Goal: Task Accomplishment & Management: Use online tool/utility

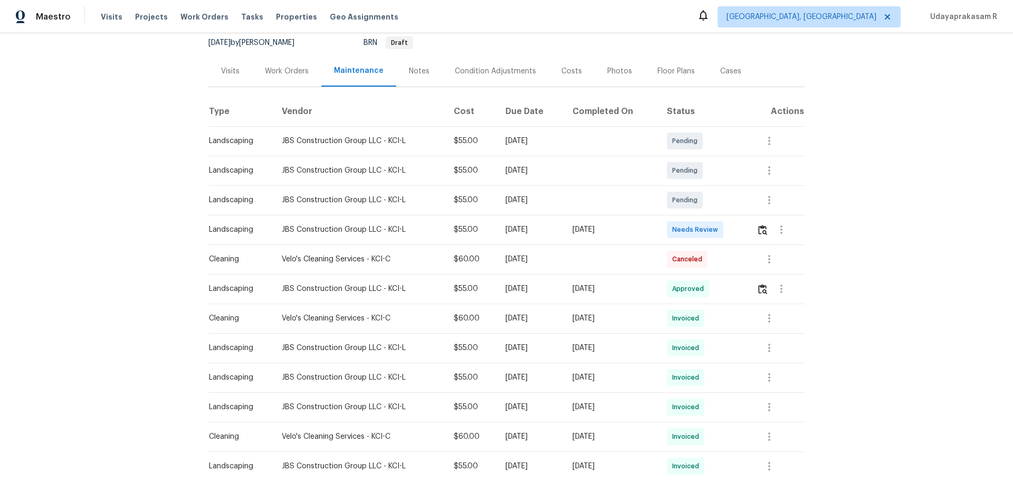
scroll to position [106, 0]
click at [720, 234] on button "button" at bounding box center [763, 228] width 12 height 25
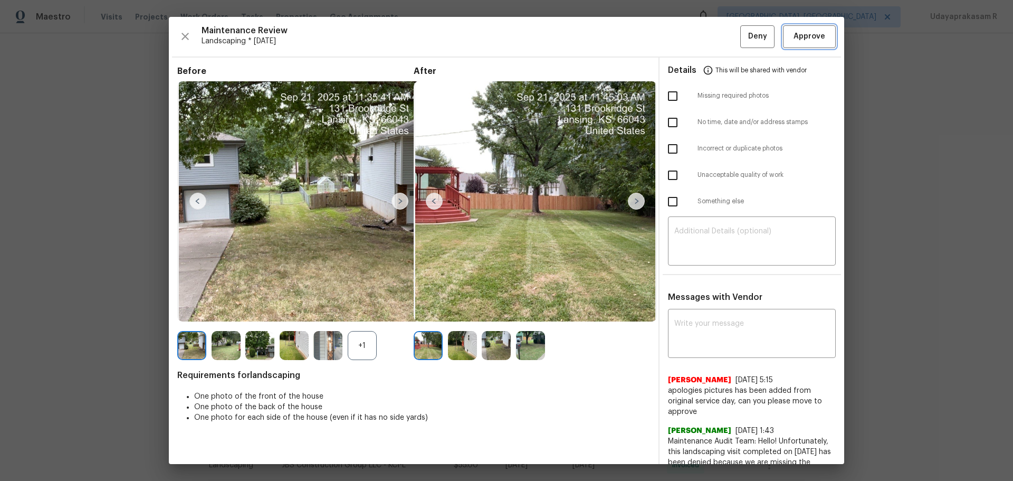
click at [720, 31] on span "Approve" at bounding box center [810, 36] width 32 height 13
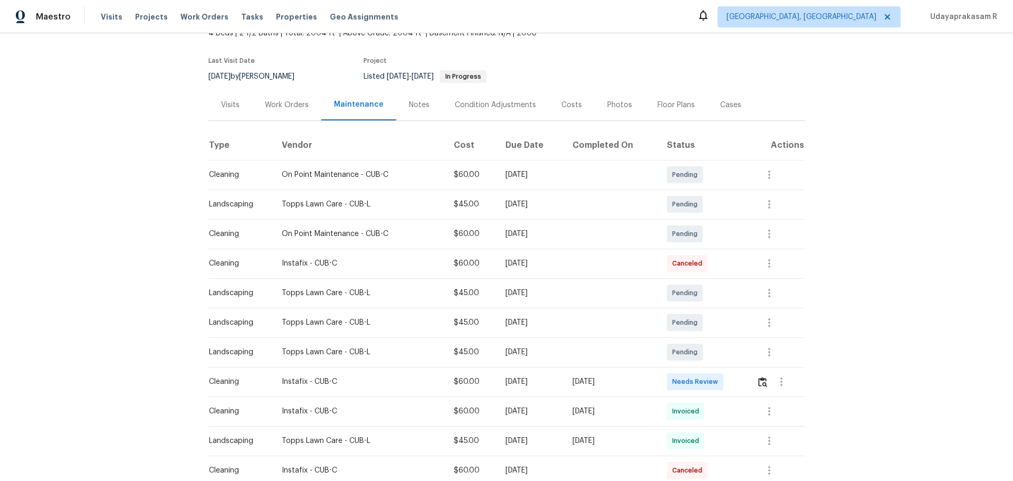
scroll to position [106, 0]
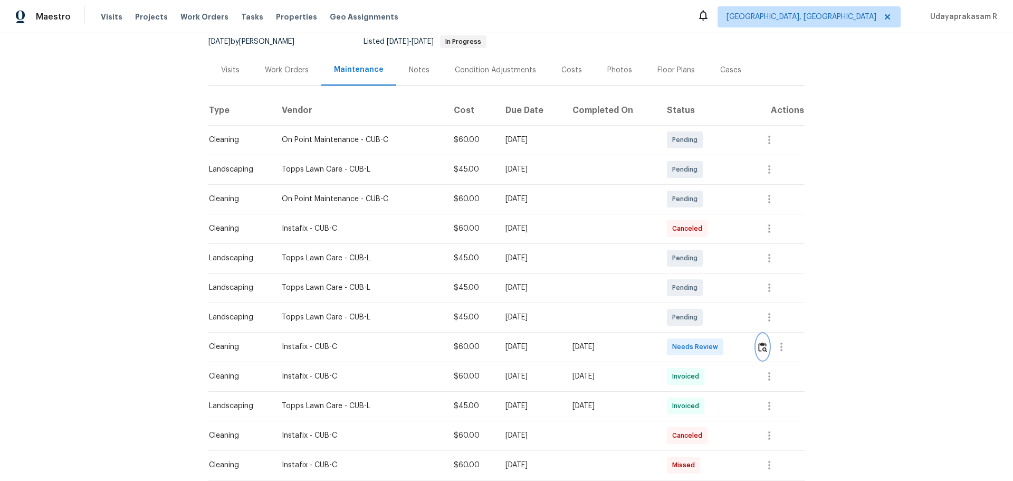
click at [720, 316] on img "button" at bounding box center [762, 347] width 9 height 10
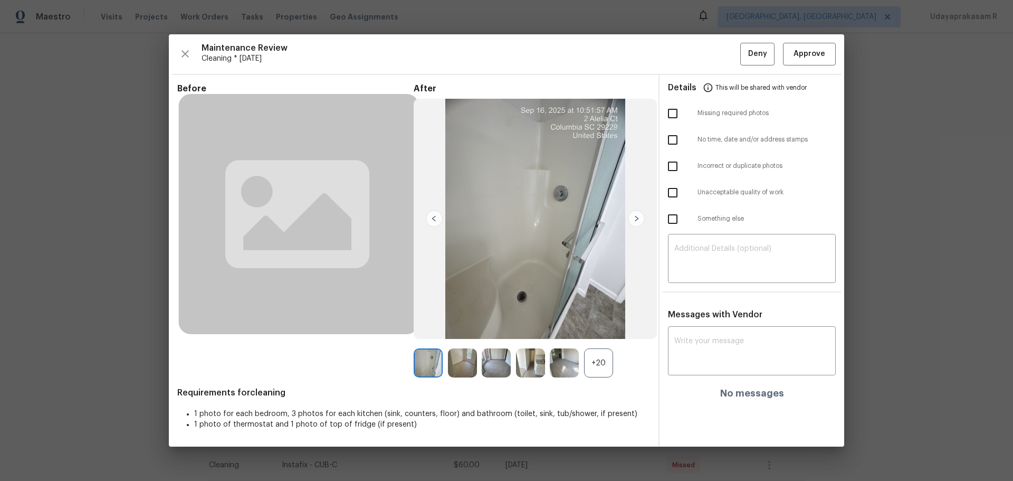
click at [675, 164] on input "checkbox" at bounding box center [673, 166] width 22 height 22
checkbox input "true"
click at [592, 316] on div "+20" at bounding box center [598, 362] width 29 height 29
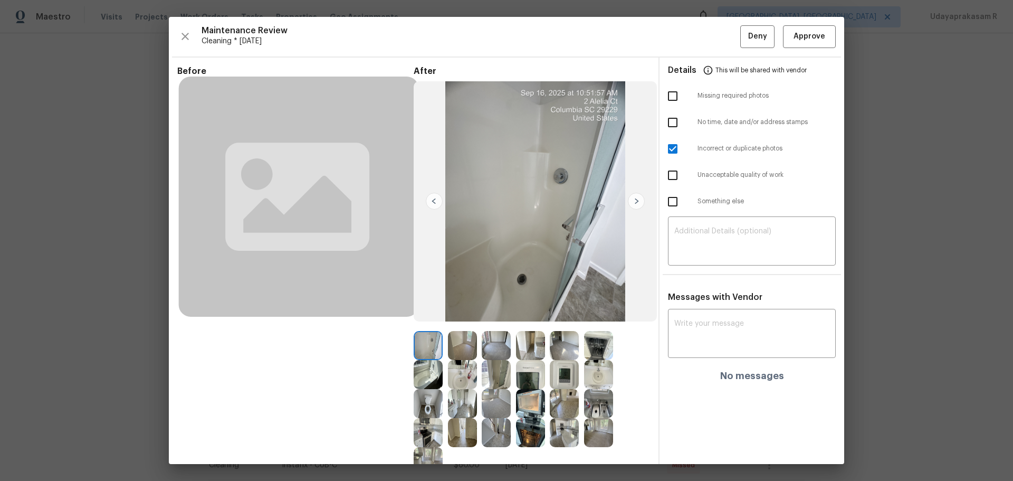
scroll to position [81, 0]
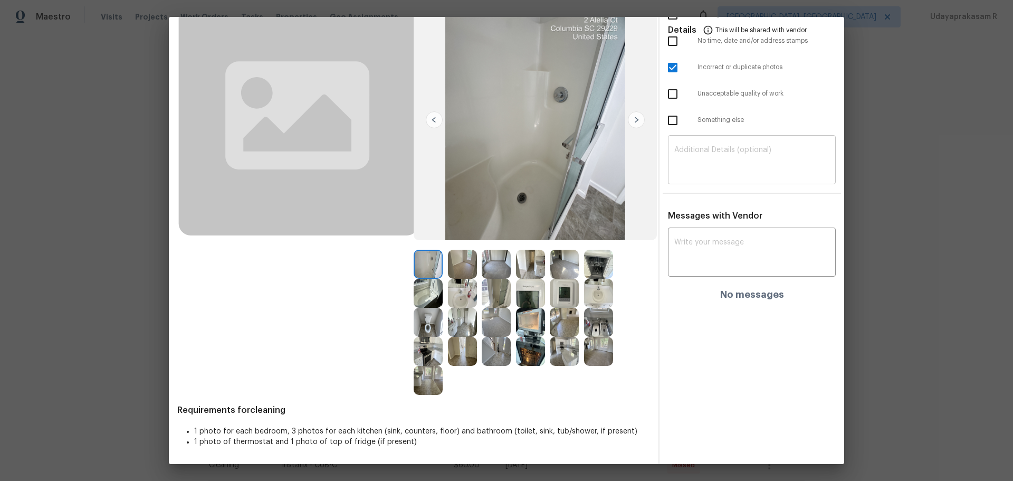
click at [698, 146] on textarea at bounding box center [752, 161] width 155 height 30
paste textarea "Maintenance Audit Team: Hello! Unfortunately this cleaning visit completed on 0…"
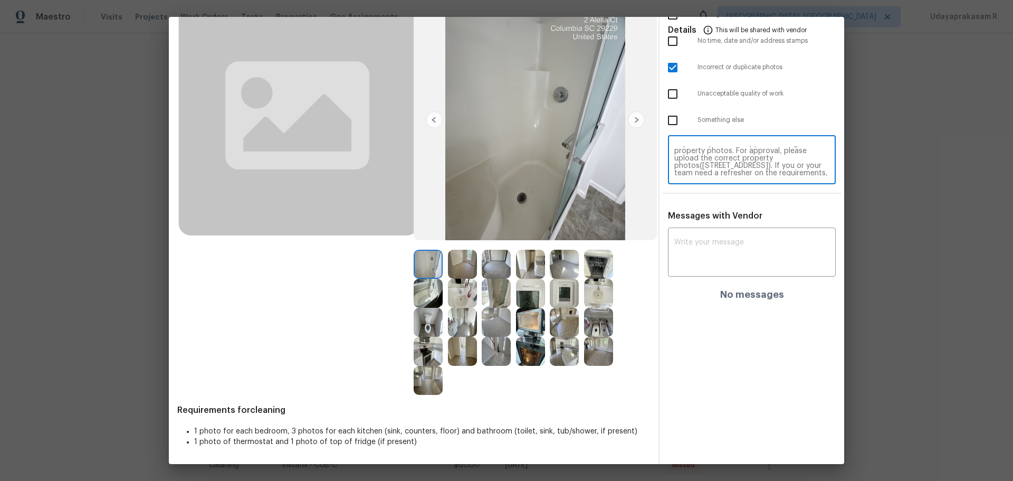
scroll to position [0, 0]
type textarea "Maintenance Audit Team: Hello! Unfortunately this cleaning visit completed on 0…"
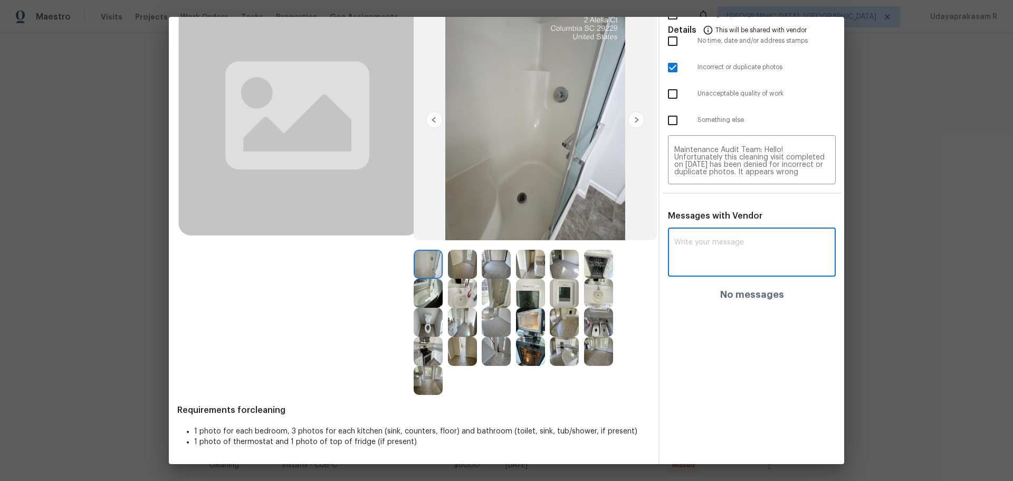
click at [720, 259] on textarea at bounding box center [752, 254] width 155 height 30
paste textarea "Maintenance Audit Team: Hello! Unfortunately this cleaning visit completed on 0…"
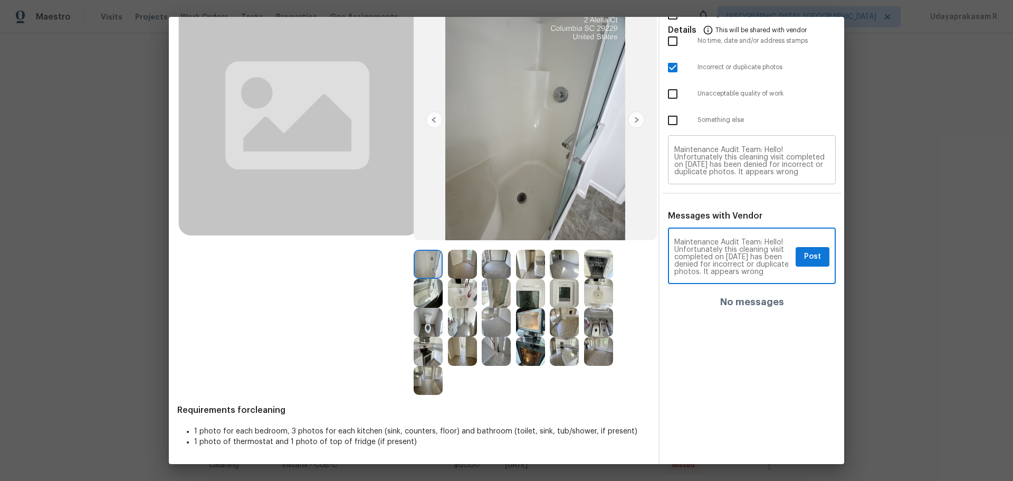
type textarea "Maintenance Audit Team: Hello! Unfortunately this cleaning visit completed on 0…"
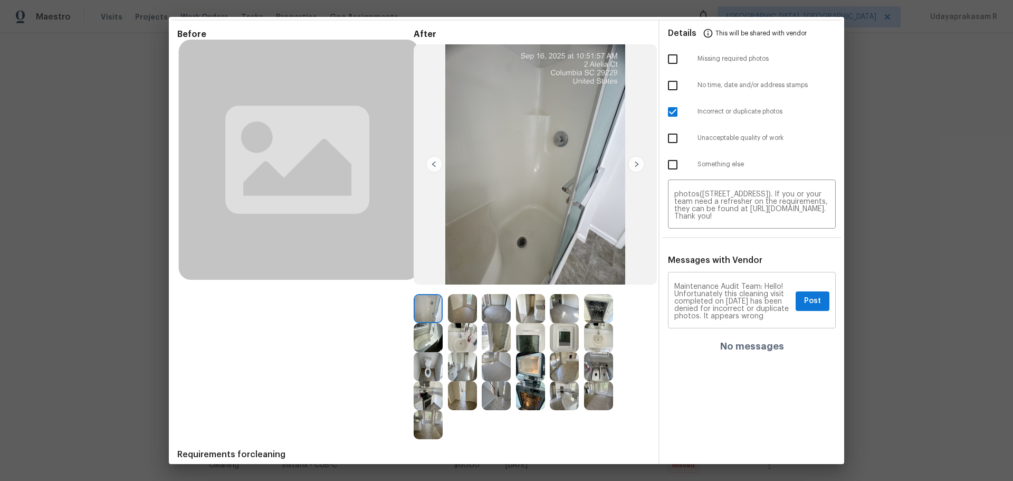
scroll to position [53, 0]
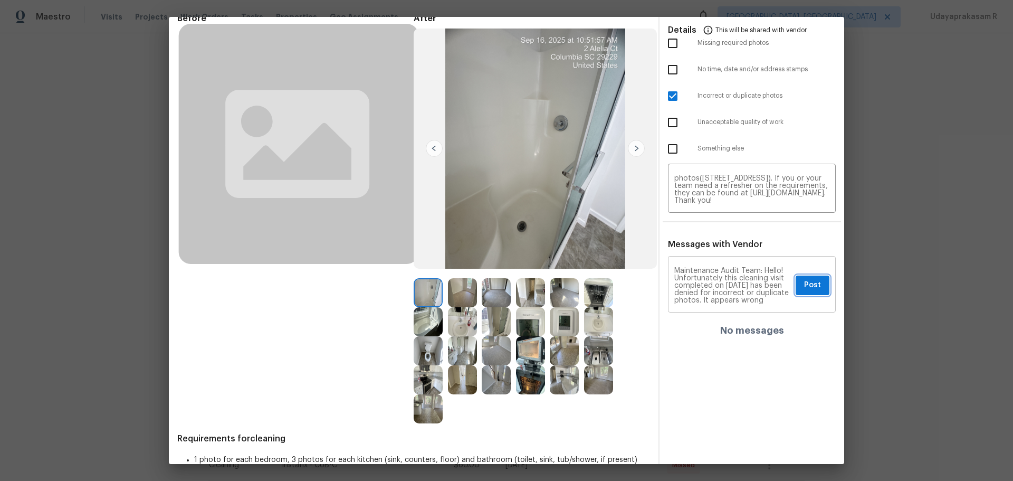
click at [720, 286] on span "Post" at bounding box center [812, 285] width 17 height 13
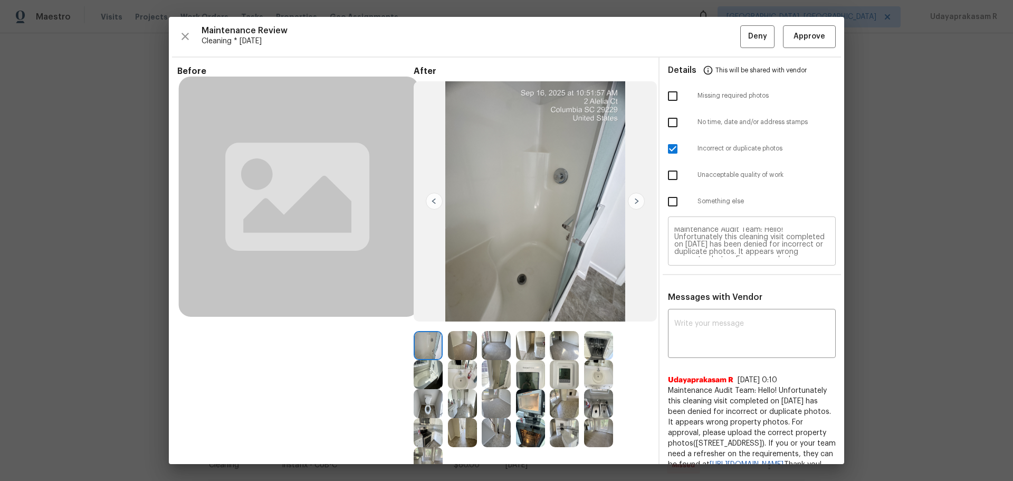
scroll to position [0, 0]
click at [720, 34] on span "Deny" at bounding box center [757, 36] width 19 height 13
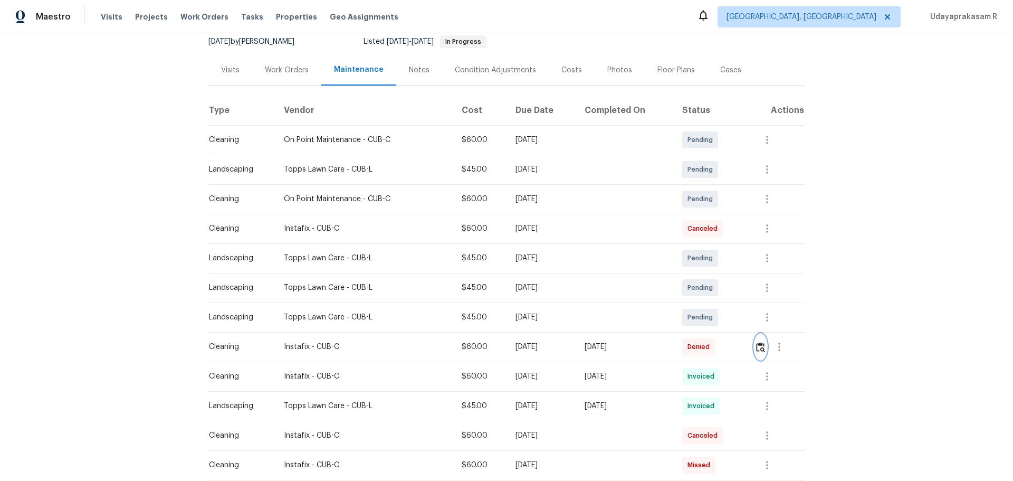
scroll to position [158, 0]
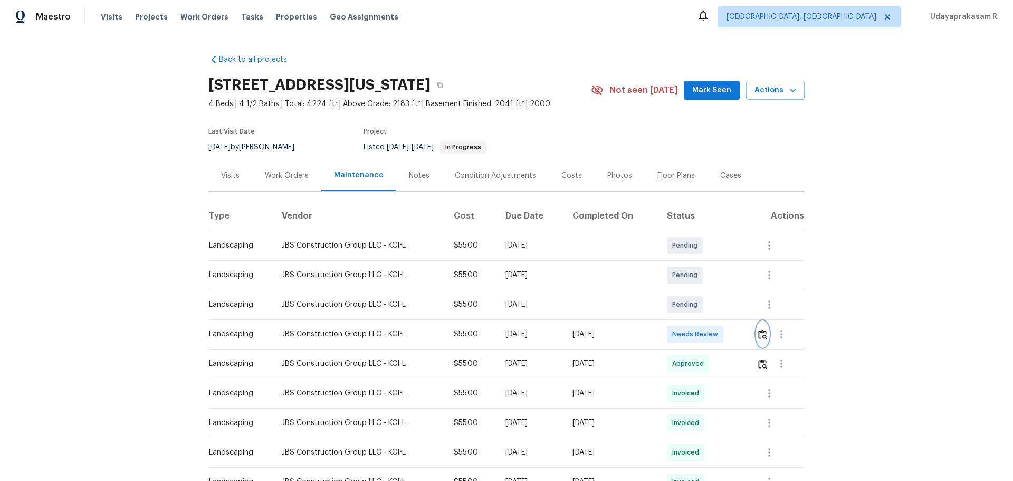
click at [762, 334] on img "button" at bounding box center [762, 334] width 9 height 10
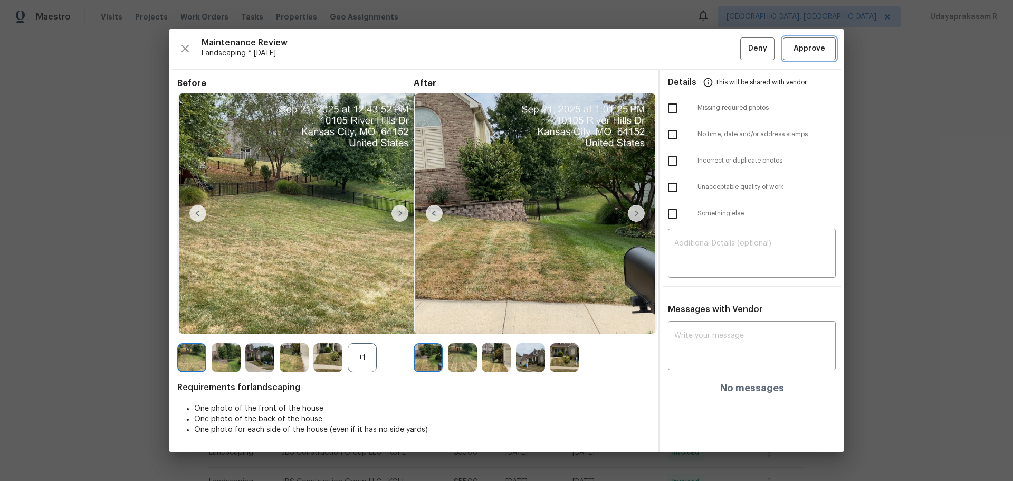
click at [812, 49] on span "Approve" at bounding box center [810, 48] width 32 height 13
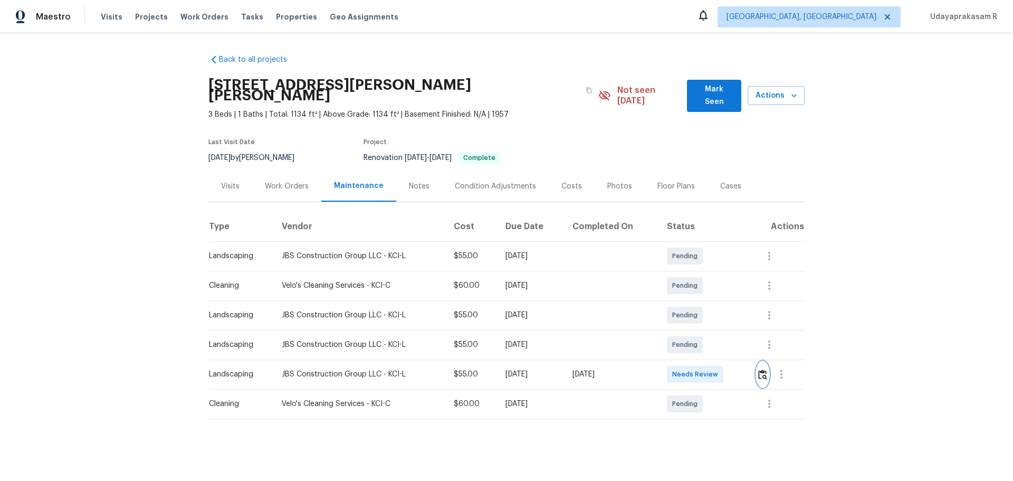
click at [765, 369] on img "button" at bounding box center [762, 374] width 9 height 10
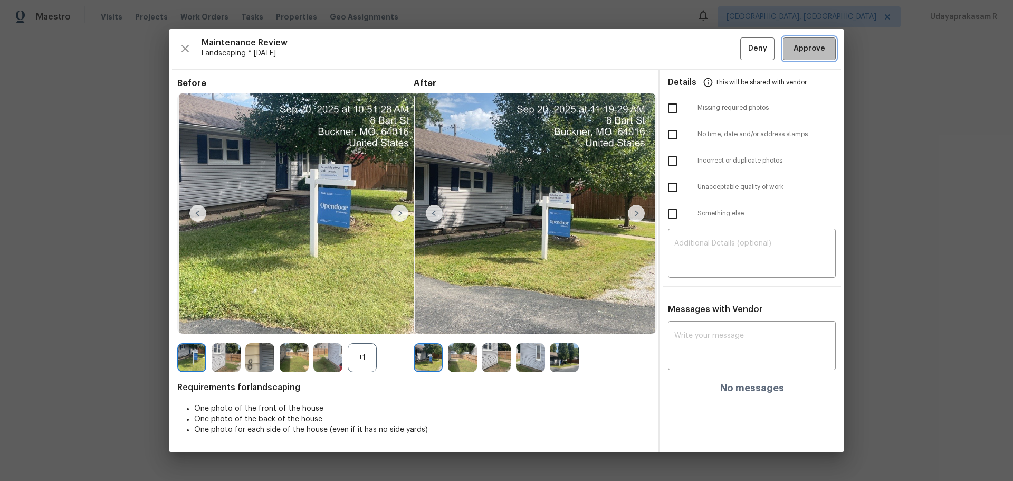
click at [795, 51] on span "Approve" at bounding box center [810, 48] width 32 height 13
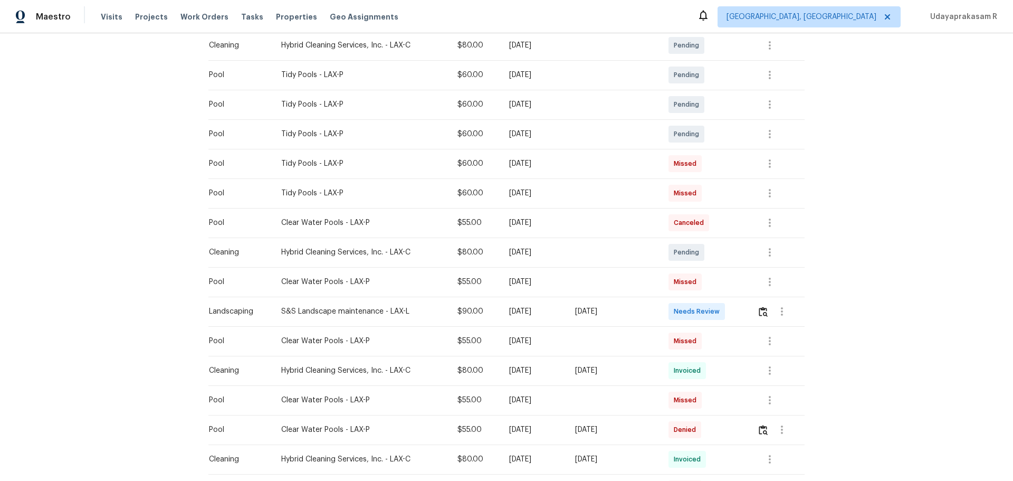
scroll to position [211, 0]
click at [720, 303] on button "button" at bounding box center [763, 310] width 12 height 25
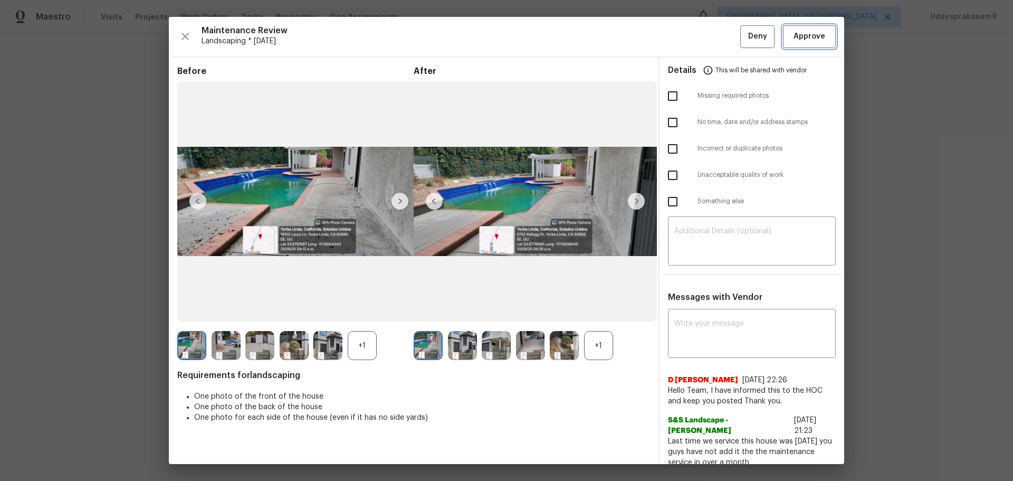
click at [720, 41] on span "Approve" at bounding box center [810, 36] width 32 height 13
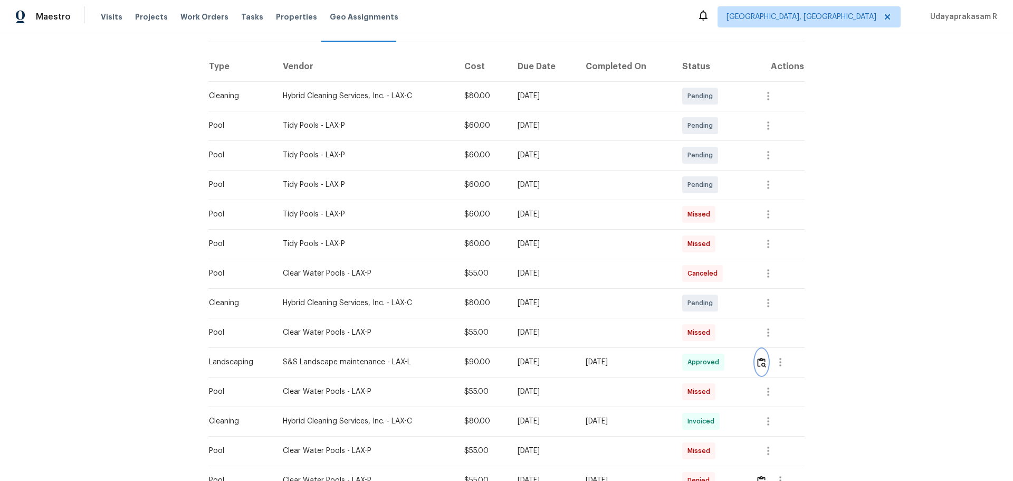
scroll to position [53, 0]
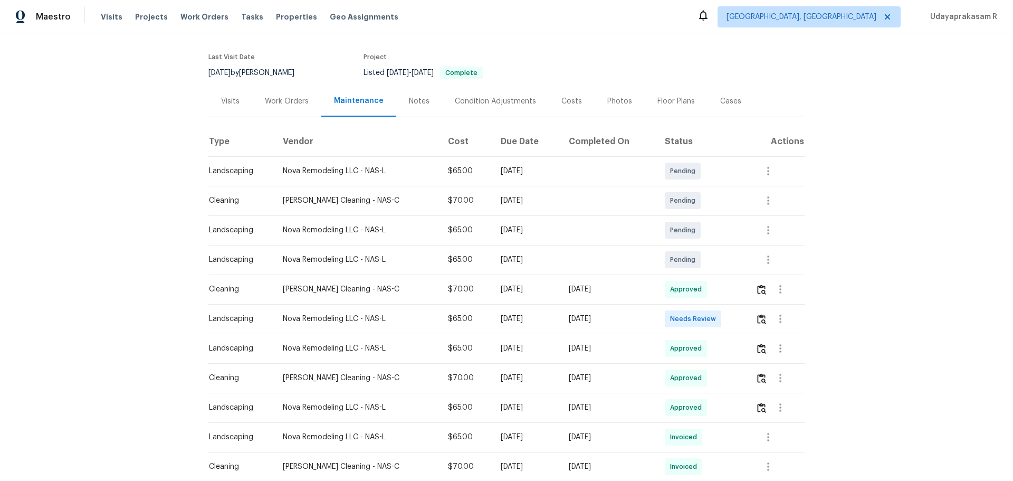
scroll to position [106, 0]
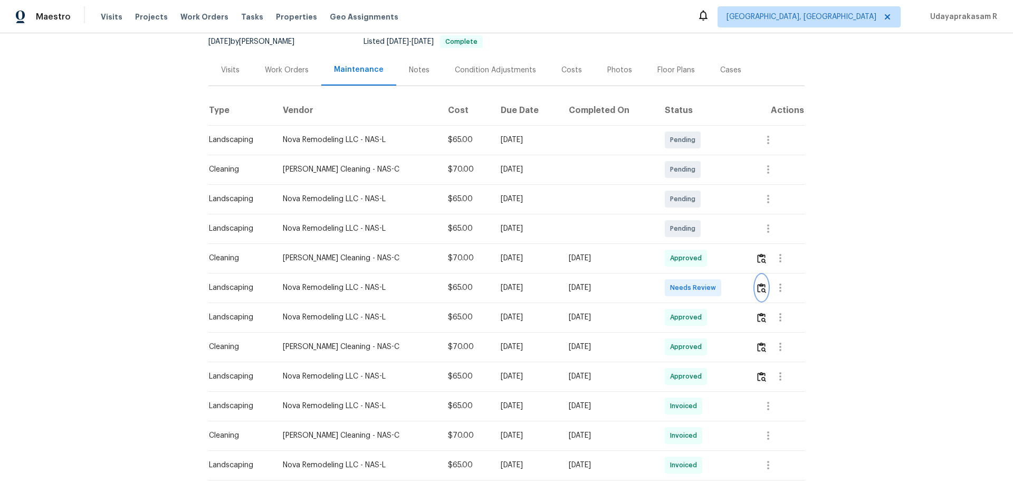
click at [720, 288] on img "button" at bounding box center [761, 288] width 9 height 10
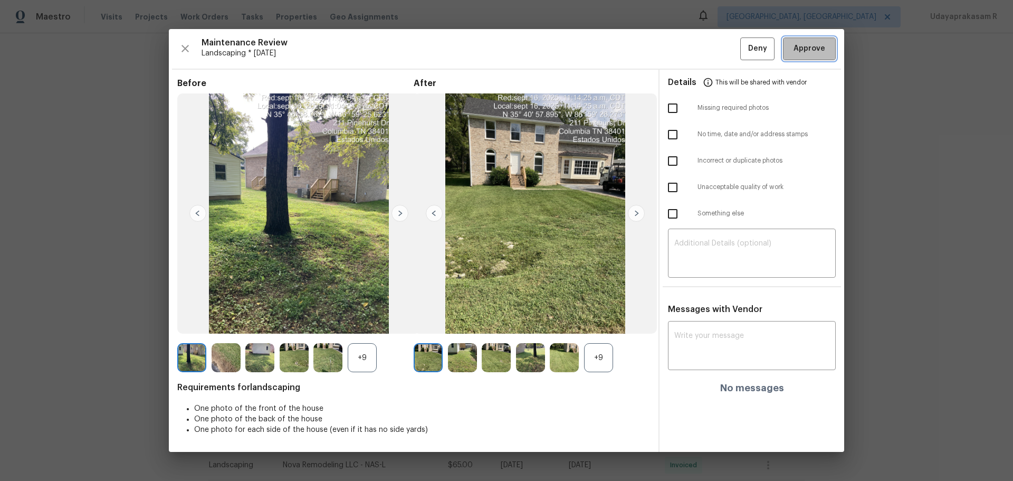
click at [720, 45] on span "Approve" at bounding box center [810, 48] width 32 height 13
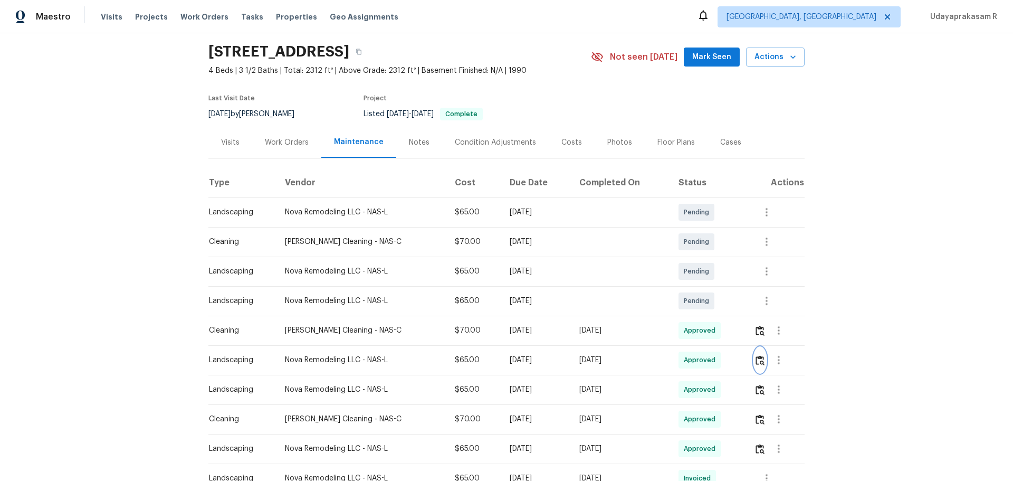
scroll to position [0, 0]
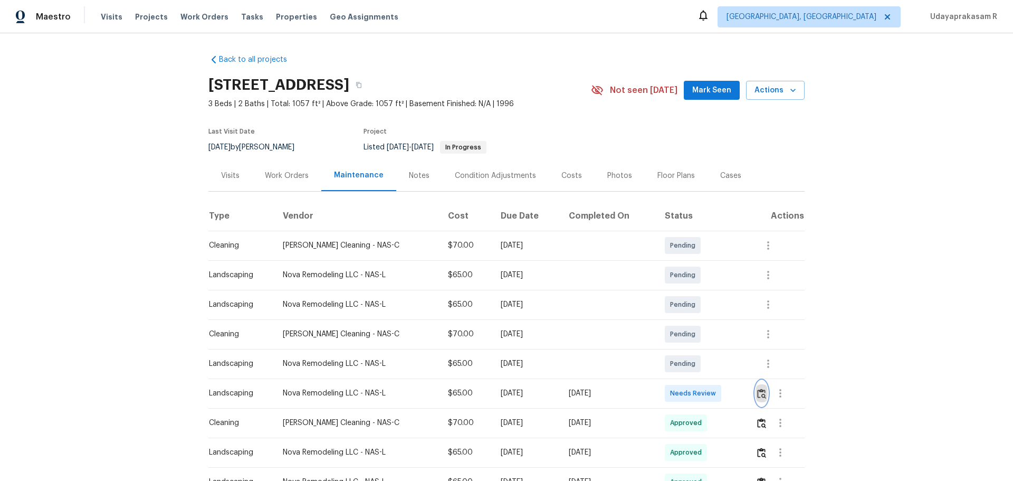
click at [720, 316] on button "button" at bounding box center [762, 393] width 12 height 25
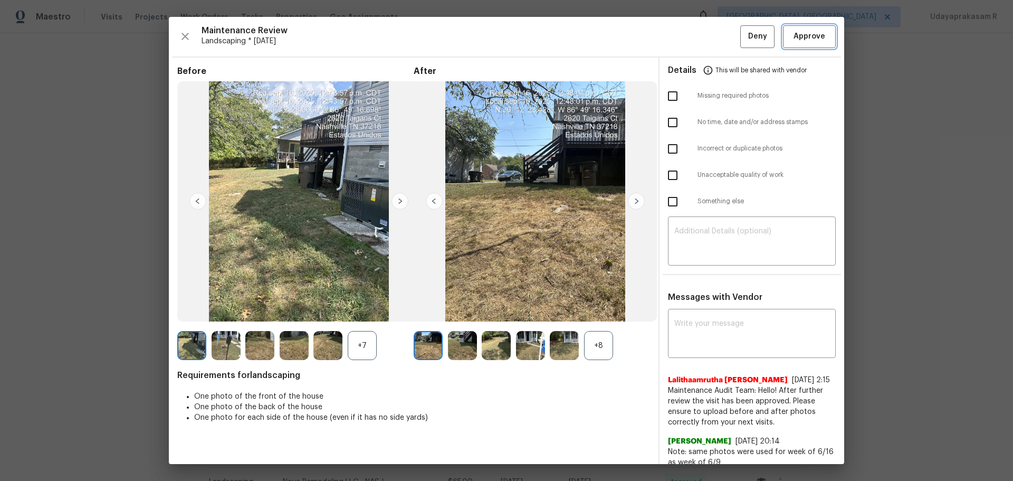
click at [720, 34] on span "Approve" at bounding box center [810, 36] width 32 height 13
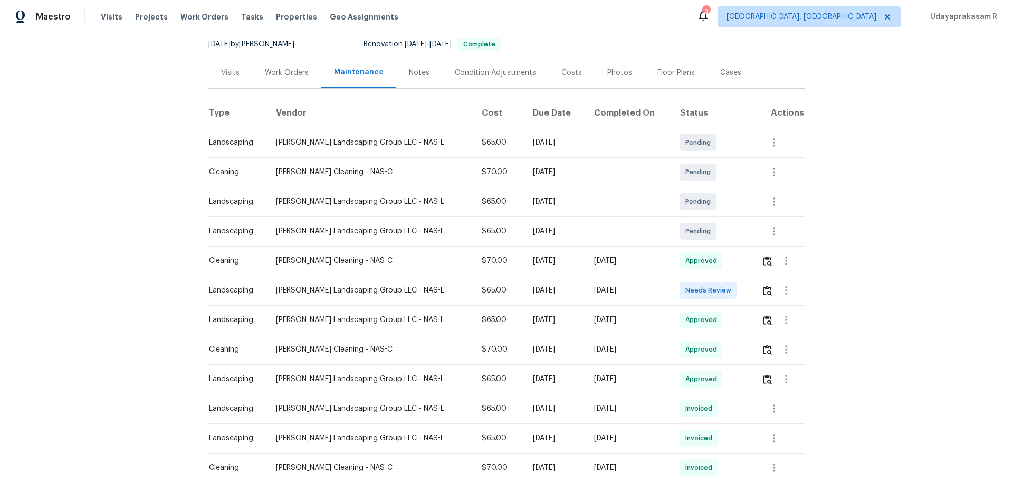
scroll to position [106, 0]
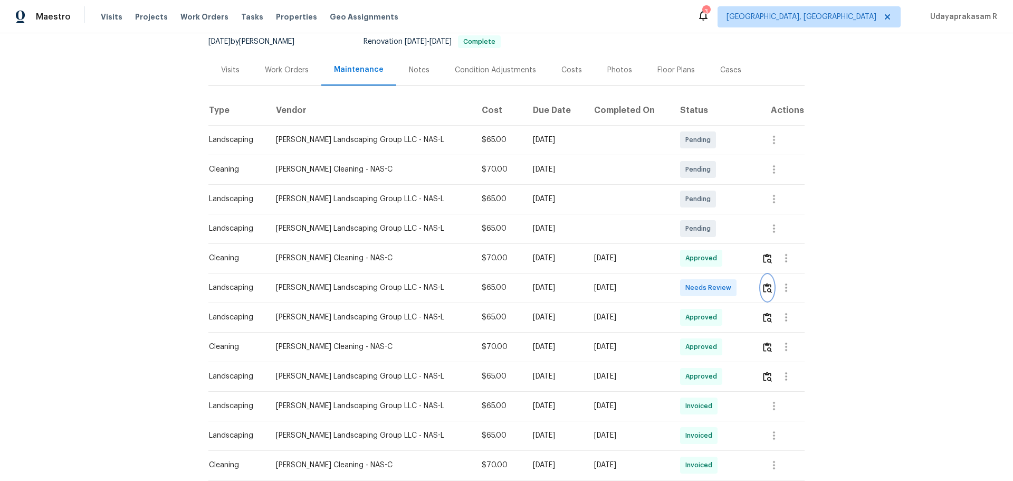
click at [720, 283] on img "button" at bounding box center [767, 288] width 9 height 10
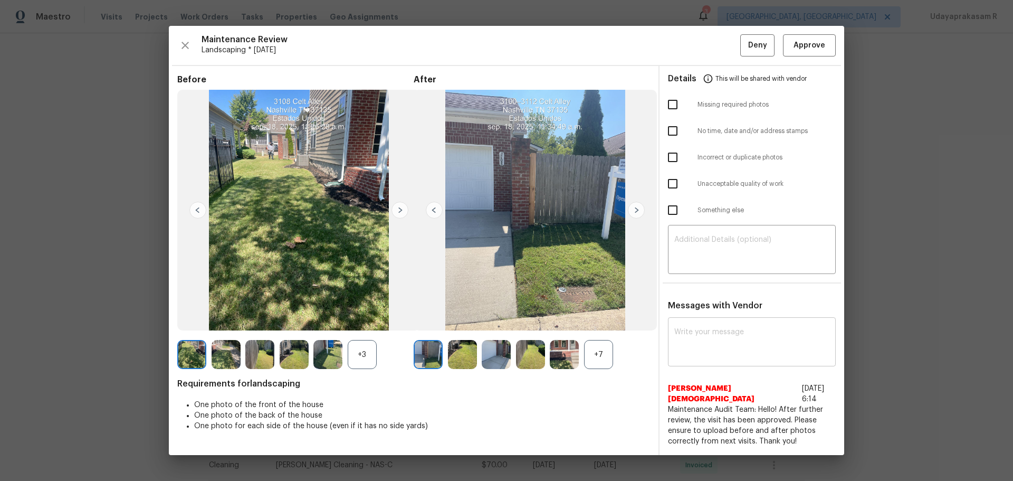
click at [720, 316] on textarea at bounding box center [752, 343] width 155 height 30
paste textarea "Maintenance Audit Team: Hello! After further review, the visit has been approve…"
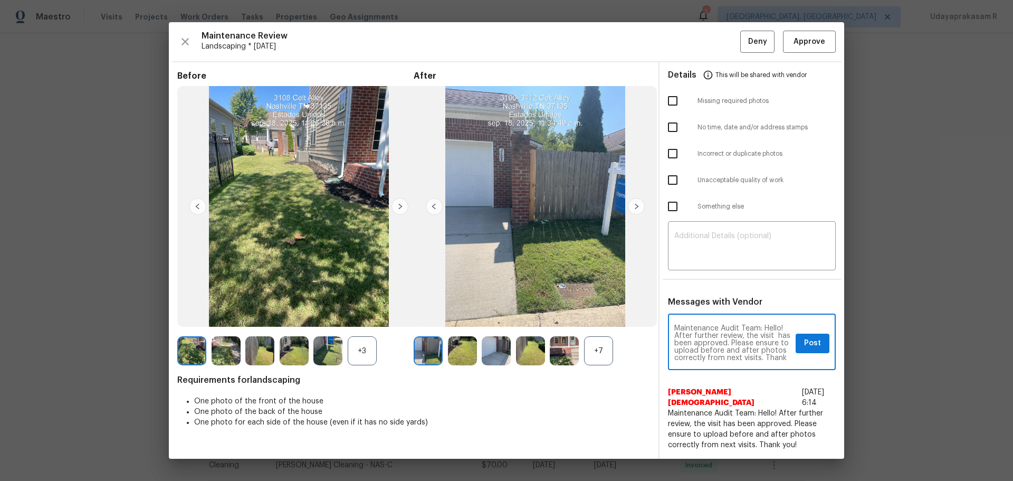
scroll to position [7, 0]
type textarea "Maintenance Audit Team: Hello! After further review, the visit has been approve…"
click at [720, 316] on button "Post" at bounding box center [813, 344] width 34 height 20
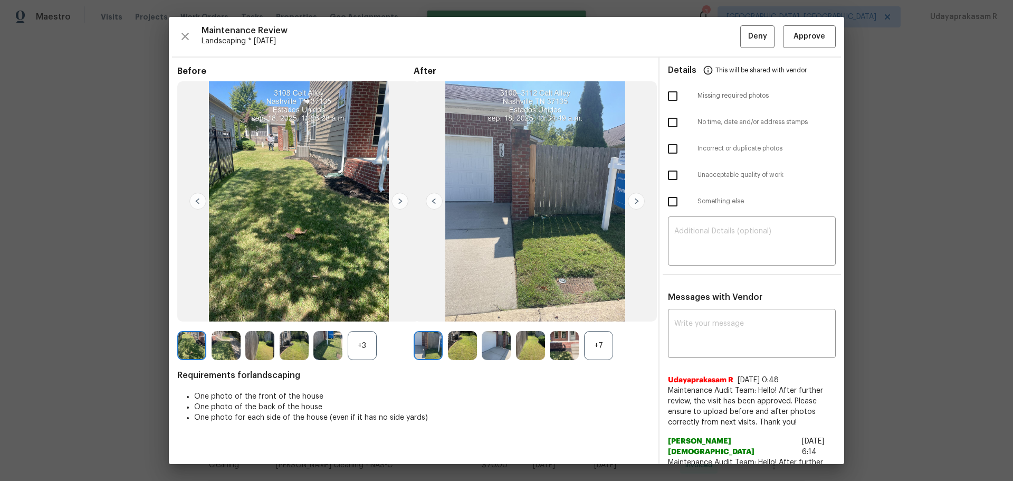
scroll to position [0, 0]
click at [720, 37] on span "Approve" at bounding box center [810, 36] width 32 height 13
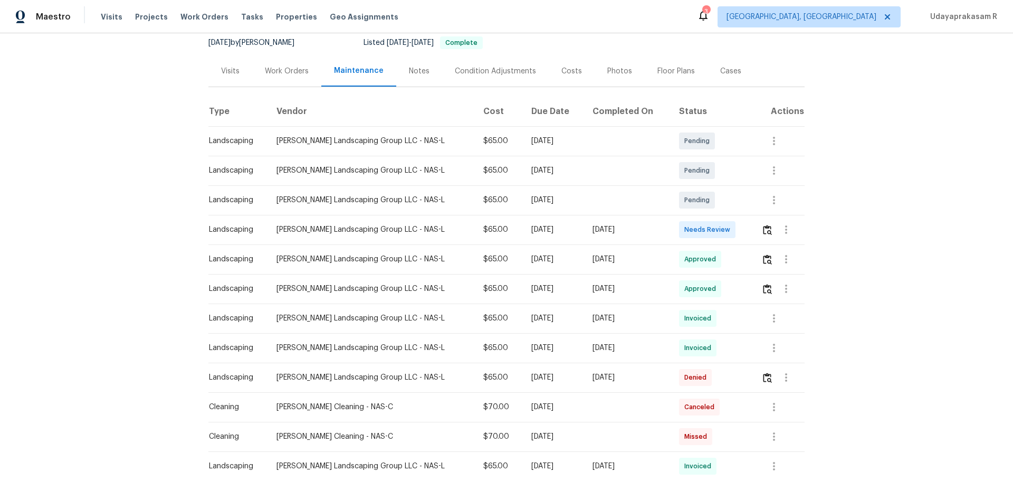
scroll to position [106, 0]
click at [720, 234] on button "button" at bounding box center [768, 228] width 12 height 25
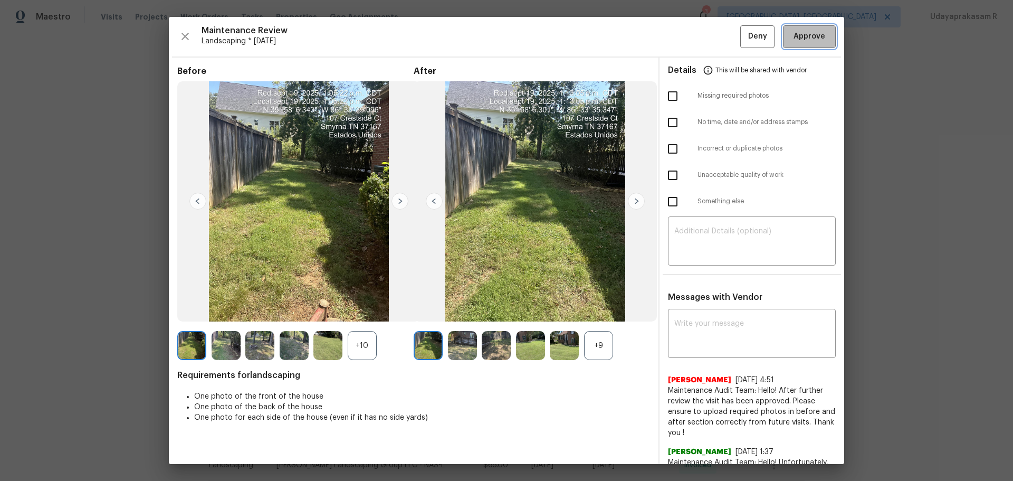
click at [720, 43] on button "Approve" at bounding box center [809, 36] width 53 height 23
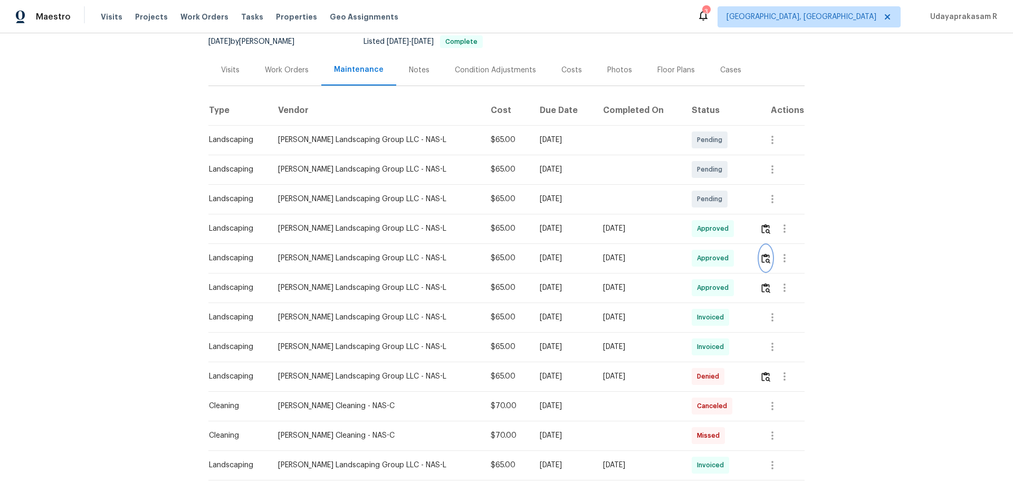
click at [720, 258] on img "button" at bounding box center [766, 258] width 9 height 10
